Goal: Navigation & Orientation: Find specific page/section

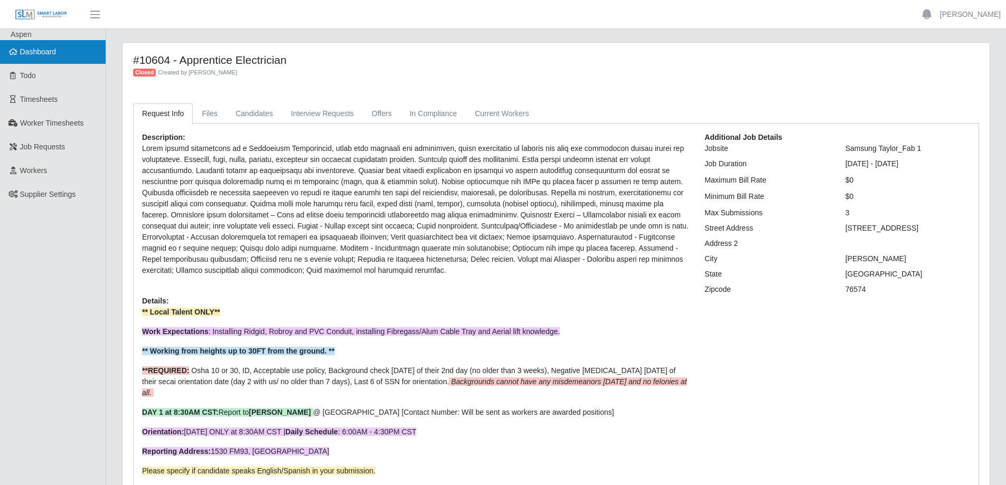
click at [65, 41] on link "Dashboard" at bounding box center [53, 52] width 106 height 24
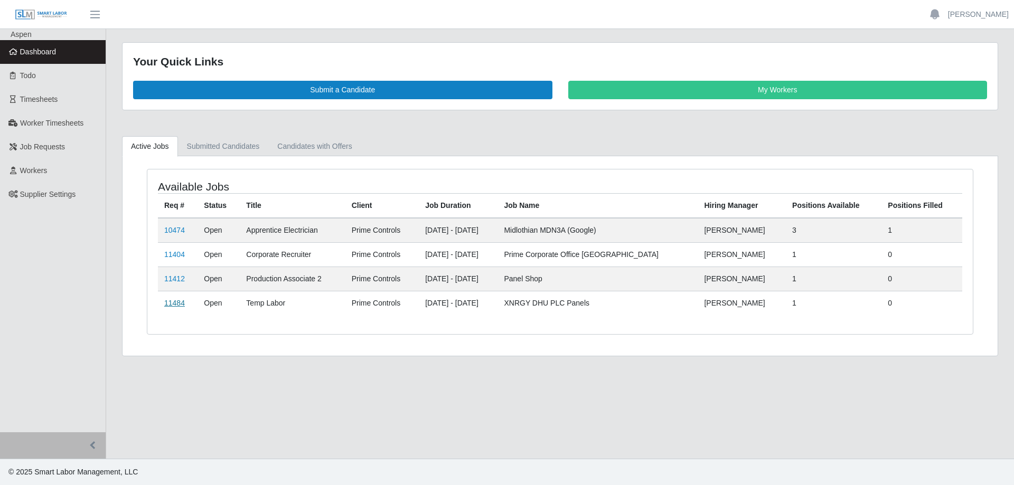
click at [178, 306] on link "11484" at bounding box center [174, 303] width 21 height 8
